Goal: Book appointment/travel/reservation

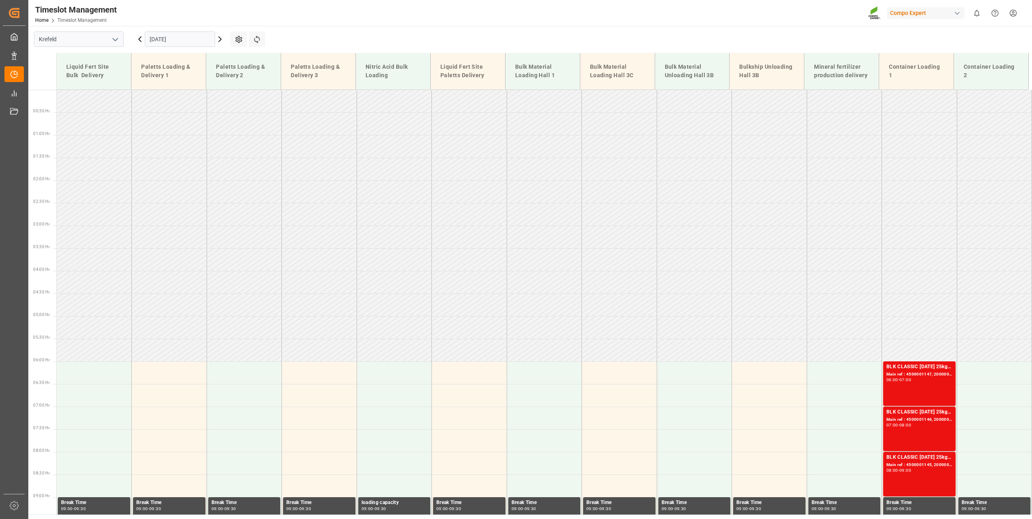
scroll to position [411, 0]
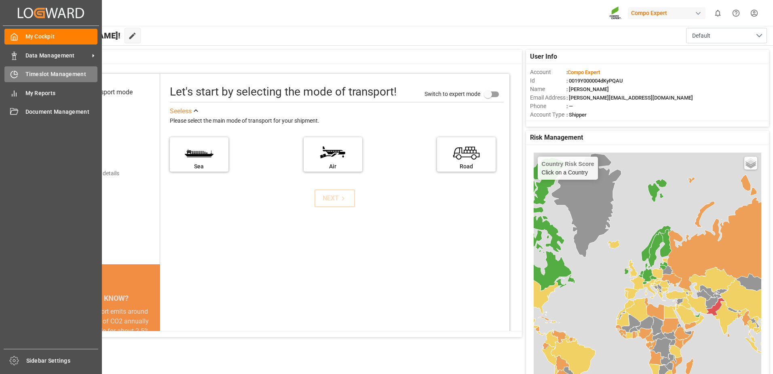
click at [16, 78] on icon at bounding box center [14, 74] width 8 height 8
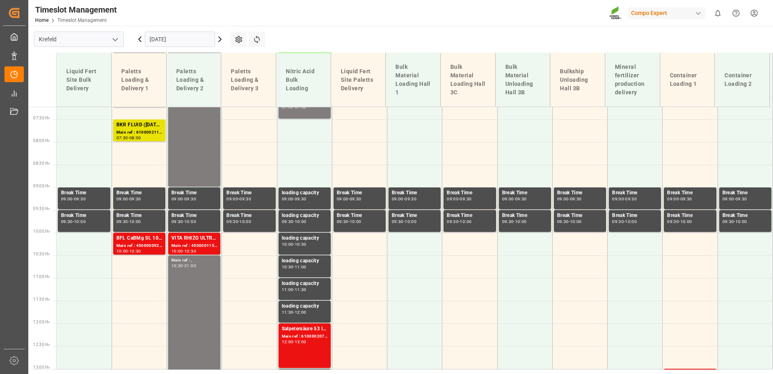
click at [170, 39] on input "[DATE]" at bounding box center [180, 39] width 70 height 15
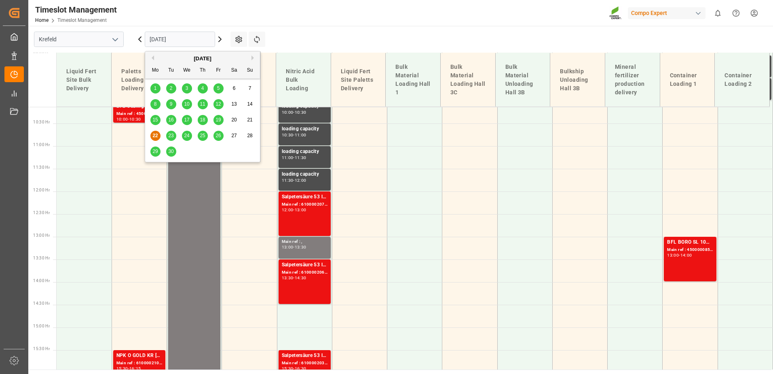
scroll to position [473, 0]
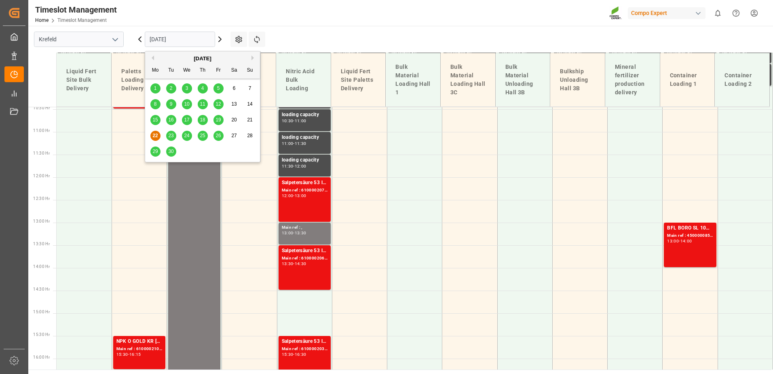
click at [168, 136] on div "23" at bounding box center [171, 136] width 10 height 10
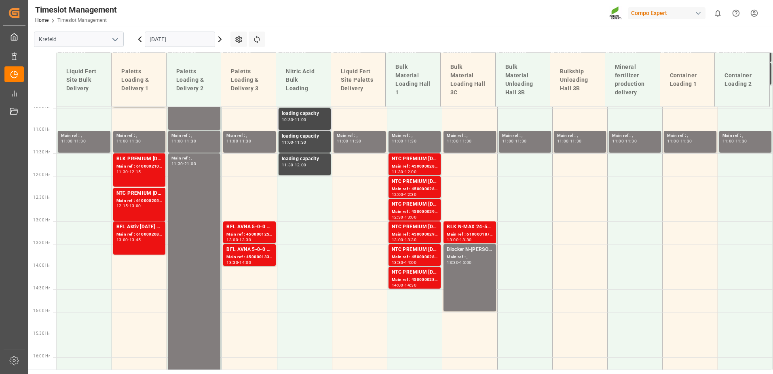
scroll to position [474, 0]
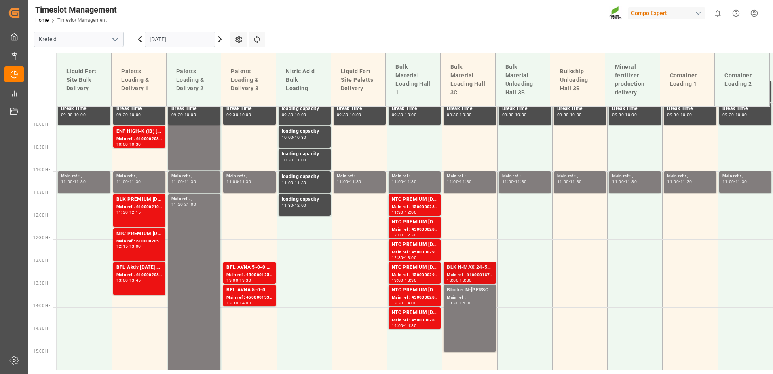
click at [480, 272] on div "Main ref : 6100001871, 2000001462" at bounding box center [470, 274] width 46 height 7
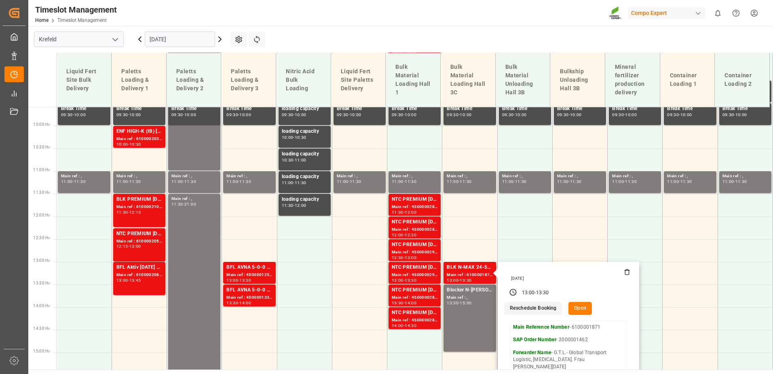
scroll to position [433, 0]
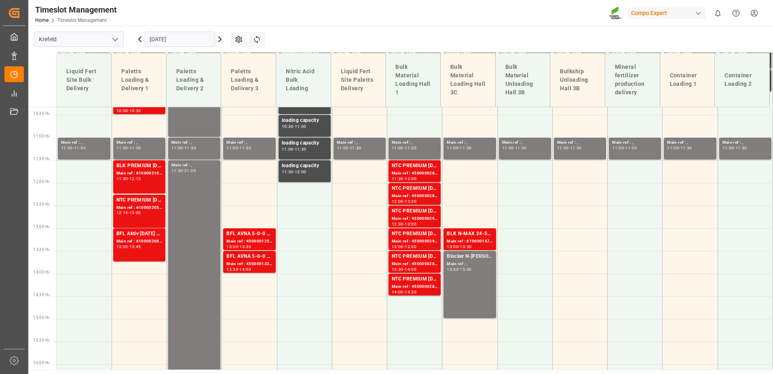
click at [480, 272] on div "Blocker N-[PERSON_NAME] Main ref : , 13:30 - 15:00" at bounding box center [470, 284] width 46 height 64
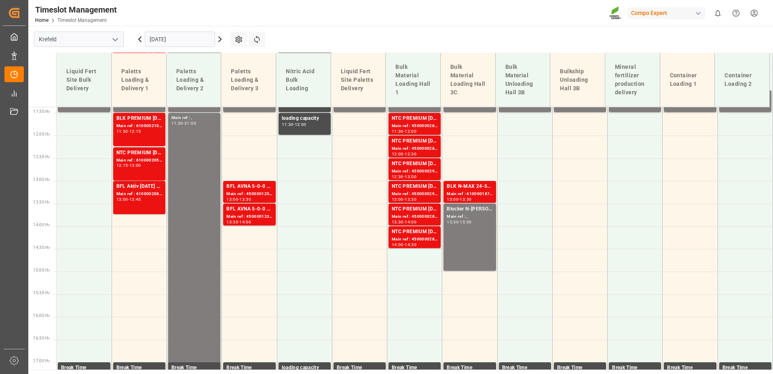
scroll to position [514, 0]
click at [242, 190] on div "BFL AVNA 5-0-0 SL 1000L IBC MTO" at bounding box center [249, 187] width 46 height 8
click at [245, 208] on div "BFL AVNA 5-0-0 SL 1000L IBC MTO" at bounding box center [249, 209] width 46 height 8
click at [167, 42] on input "[DATE]" at bounding box center [180, 39] width 70 height 15
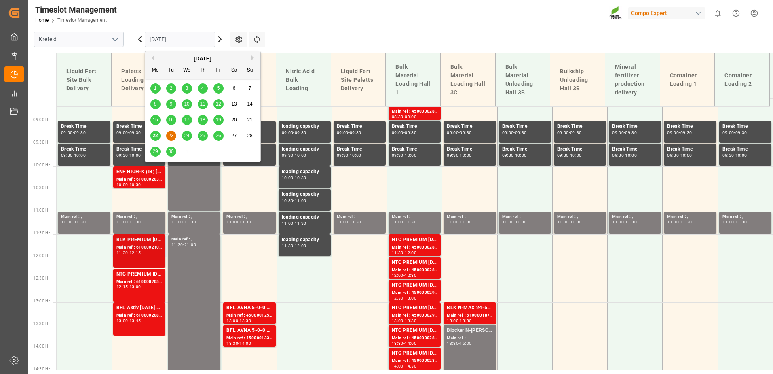
scroll to position [393, 0]
click at [178, 37] on input "[DATE]" at bounding box center [180, 39] width 70 height 15
click at [268, 23] on div "Timeslot Management Home Timeslot Management Compo Expert 0 Notifications Only …" at bounding box center [398, 13] width 750 height 26
